Goal: Information Seeking & Learning: Learn about a topic

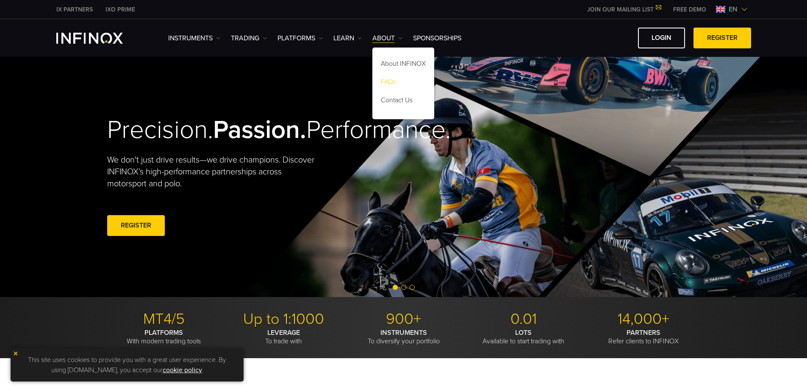
click at [391, 78] on link "FAQs" at bounding box center [404, 83] width 62 height 18
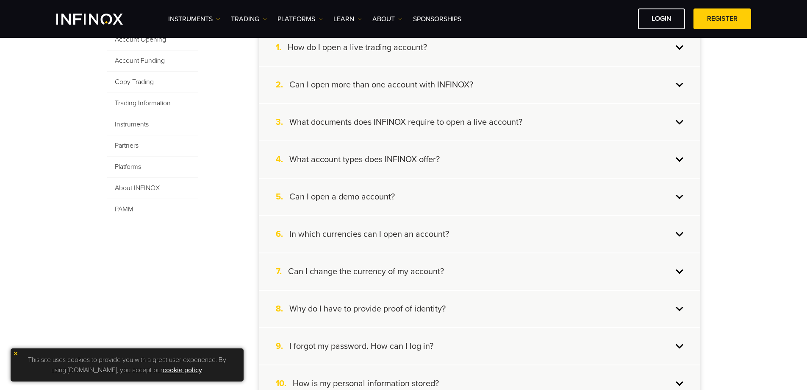
scroll to position [212, 0]
click at [368, 159] on h4 "What account types does INFINOX offer?" at bounding box center [365, 158] width 150 height 11
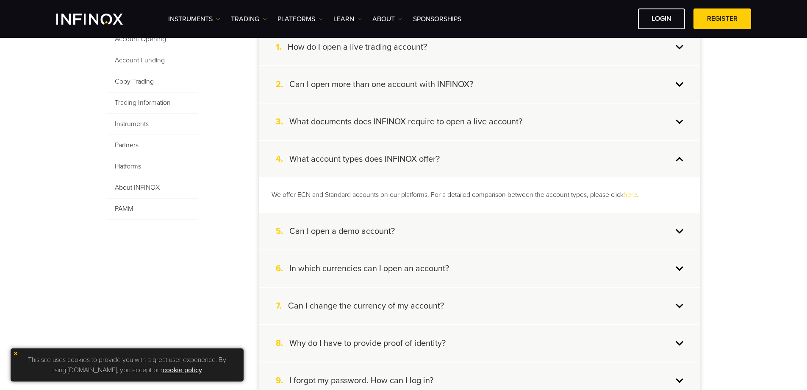
click at [635, 194] on link "here" at bounding box center [631, 194] width 14 height 8
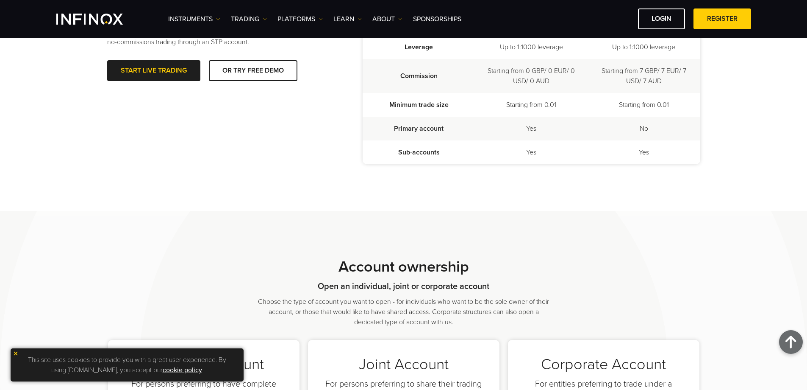
scroll to position [159, 0]
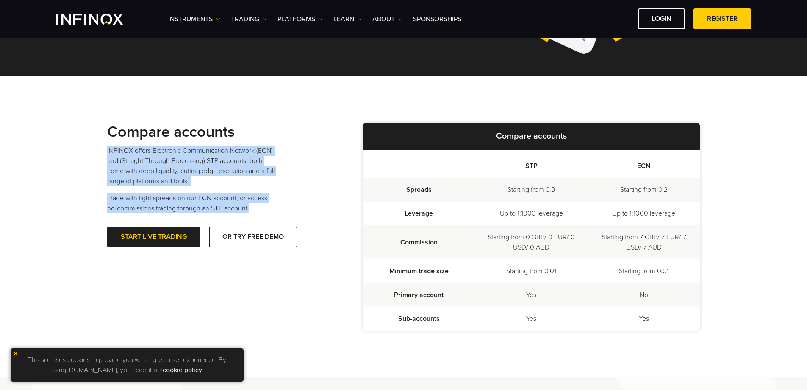
drag, startPoint x: 257, startPoint y: 207, endPoint x: 105, endPoint y: 145, distance: 164.5
click at [105, 145] on div "Compare accounts INFINOX offers Electronic Communication Network (ECN) and (Str…" at bounding box center [404, 226] width 610 height 301
copy div "INFINOX offers Electronic Communication Network (ECN) and (Straight Through Pro…"
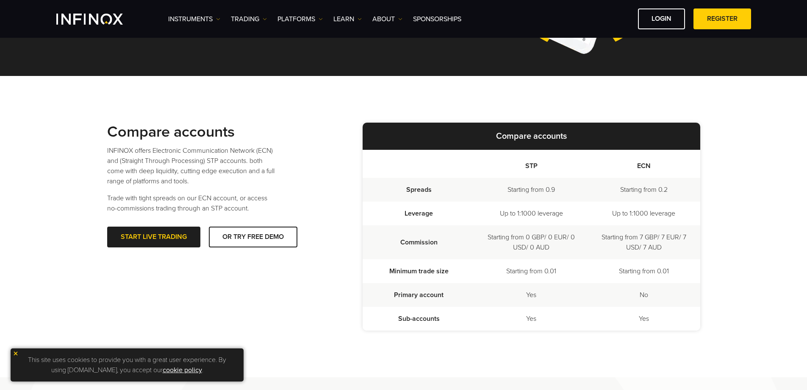
click at [516, 229] on td "Starting from 0 GBP/ 0 EUR/ 0 USD/ 0 AUD" at bounding box center [531, 242] width 113 height 34
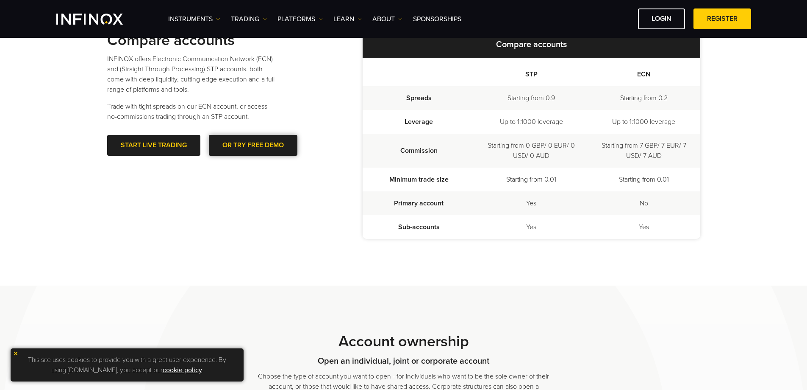
scroll to position [201, 0]
